Goal: Consume media (video, audio): Consume media (video, audio)

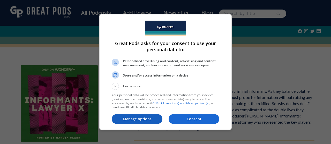
click at [145, 118] on p "Manage options" at bounding box center [137, 119] width 51 height 5
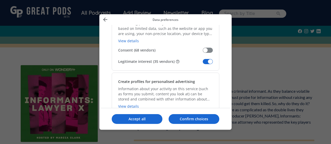
scroll to position [119, 0]
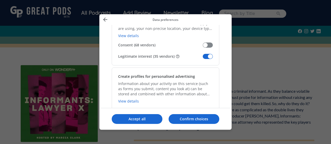
click at [204, 57] on span "Manage your data" at bounding box center [208, 56] width 10 height 5
click at [203, 58] on input "Legitimate interest (35 vendors)" at bounding box center [203, 58] width 0 height 0
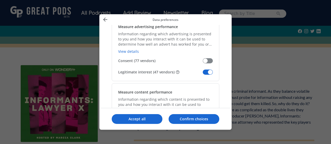
scroll to position [396, 0]
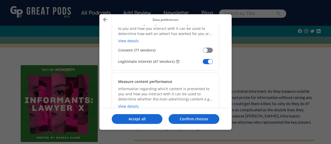
click at [204, 59] on span "Manage your data" at bounding box center [208, 61] width 10 height 5
click at [203, 64] on input "Legitimate interest (47 vendors)" at bounding box center [203, 64] width 0 height 0
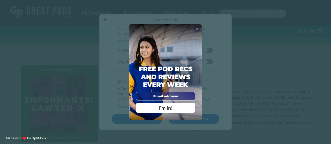
click at [196, 29] on span "X" at bounding box center [196, 29] width 3 height 5
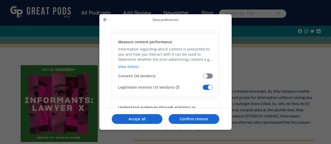
scroll to position [460, 0]
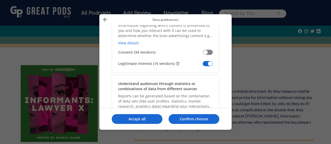
click at [204, 63] on span "Manage your data" at bounding box center [208, 63] width 10 height 5
click at [203, 66] on input "Legitimate interest (15 vendors)" at bounding box center [203, 66] width 0 height 0
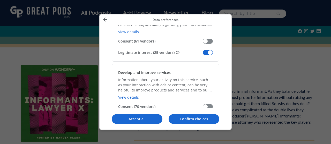
scroll to position [547, 0]
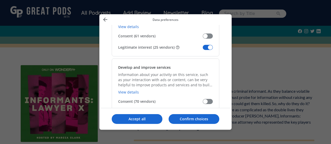
click at [205, 45] on span "Manage your data" at bounding box center [208, 47] width 10 height 5
click at [203, 49] on input "Legitimate interest (25 vendors)" at bounding box center [203, 49] width 0 height 0
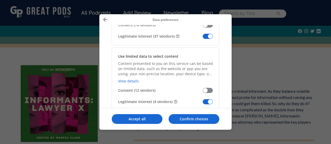
scroll to position [621, 0]
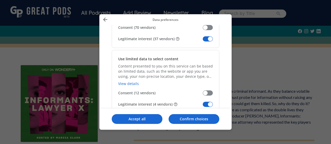
click at [205, 37] on span "Manage your data" at bounding box center [208, 38] width 10 height 5
click at [203, 41] on input "Legitimate interest (37 vendors)" at bounding box center [203, 41] width 0 height 0
click at [204, 102] on span "Manage your data" at bounding box center [208, 104] width 10 height 5
click at [203, 106] on input "Legitimate interest (4 vendors)" at bounding box center [203, 106] width 0 height 0
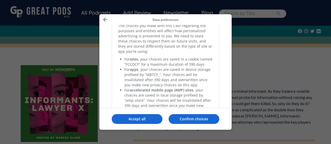
scroll to position [1121, 0]
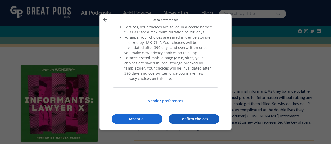
click at [197, 117] on p "Confirm choices" at bounding box center [193, 119] width 51 height 5
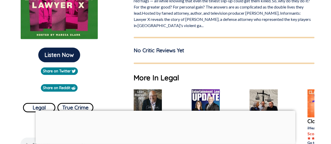
scroll to position [73, 0]
